Goal: Find specific fact

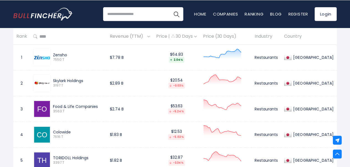
scroll to position [231, 0]
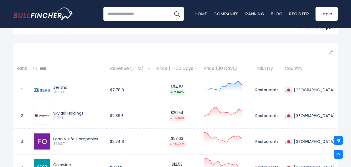
drag, startPoint x: 55, startPoint y: 112, endPoint x: 101, endPoint y: 113, distance: 46.5
click at [101, 113] on div "Skylark Holdings" at bounding box center [78, 113] width 51 height 5
drag, startPoint x: 54, startPoint y: 137, endPoint x: 99, endPoint y: 136, distance: 44.9
click at [99, 136] on div "Food & Life Companies 3563.T" at bounding box center [77, 141] width 53 height 10
copy div "Food & Life Companies"
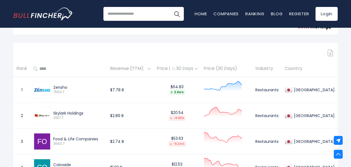
copy div "Food & Life Companies"
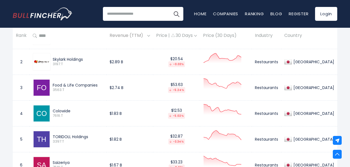
scroll to position [286, 0]
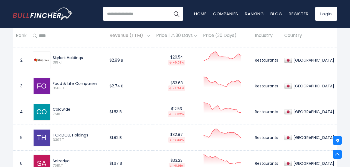
drag, startPoint x: 55, startPoint y: 109, endPoint x: 72, endPoint y: 109, distance: 16.9
click at [72, 109] on div "Colowide" at bounding box center [78, 109] width 51 height 5
copy div "Colowide"
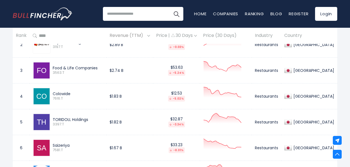
scroll to position [314, 0]
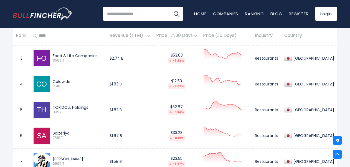
drag, startPoint x: 55, startPoint y: 105, endPoint x: 89, endPoint y: 105, distance: 34.6
click at [90, 105] on div "TORIDOLL Holdings" at bounding box center [78, 107] width 51 height 5
copy div "TORIDOLL Holdings"
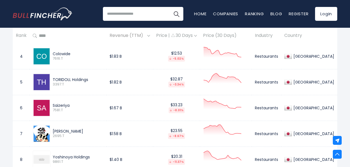
drag, startPoint x: 54, startPoint y: 104, endPoint x: 71, endPoint y: 103, distance: 16.6
click at [71, 103] on div "Saizeriya" at bounding box center [78, 105] width 51 height 5
copy div "Saizeriya"
